Goal: Find specific page/section: Find specific page/section

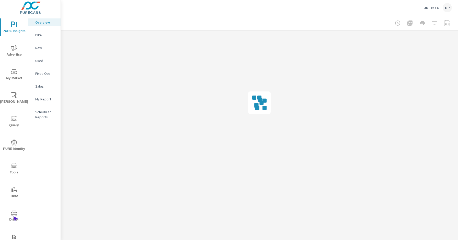
click at [13, 216] on span "Driver" at bounding box center [14, 216] width 25 height 13
